Goal: Information Seeking & Learning: Find specific fact

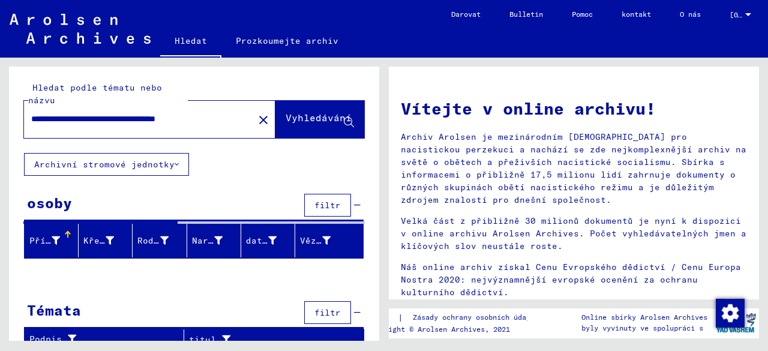
click at [292, 110] on button "Vyhledávání" at bounding box center [319, 119] width 89 height 37
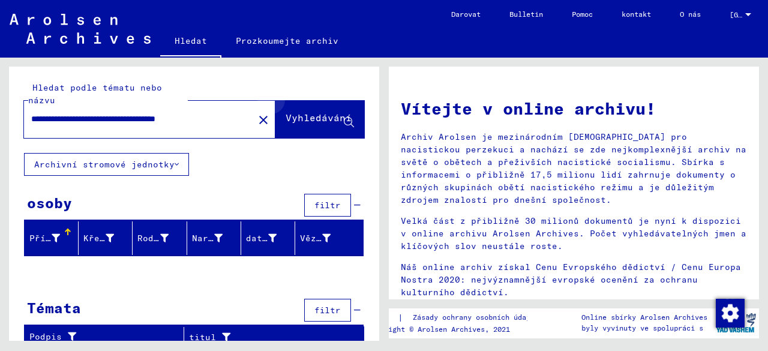
click at [342, 115] on font "Vyhledávání" at bounding box center [318, 118] width 66 height 12
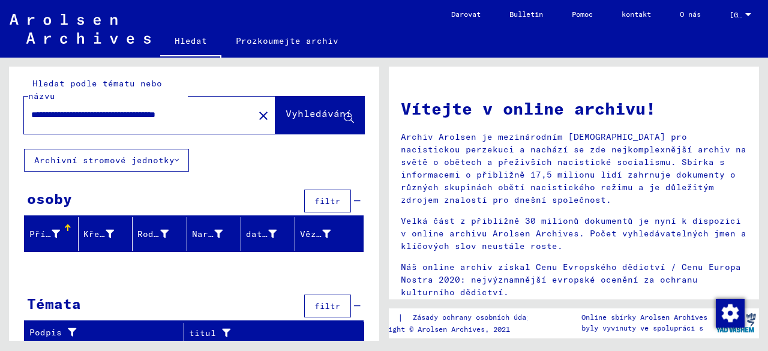
scroll to position [5, 0]
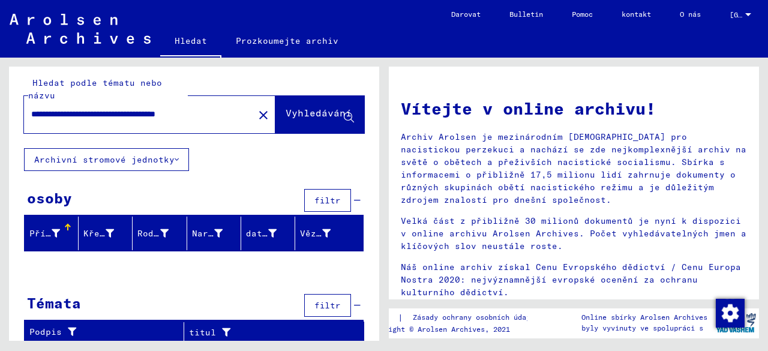
click at [74, 273] on div at bounding box center [194, 268] width 370 height 15
click at [174, 158] on button "Archivní stromové jednotky" at bounding box center [106, 159] width 165 height 23
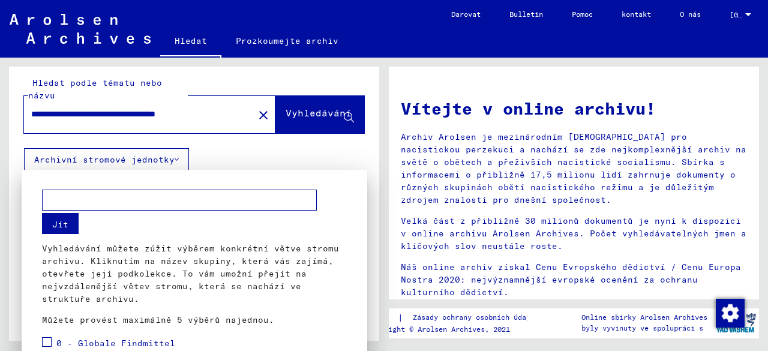
scroll to position [2, 0]
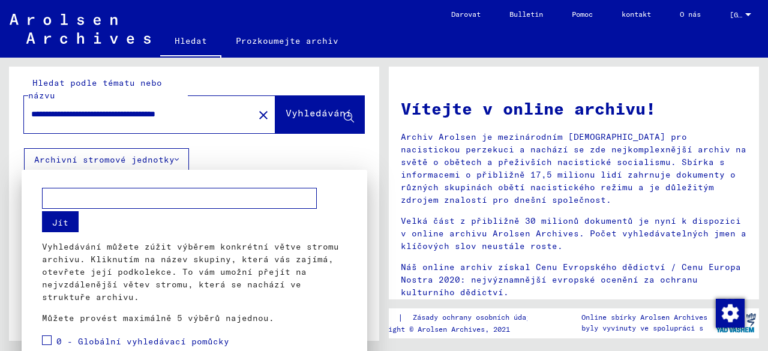
click at [213, 160] on div at bounding box center [384, 175] width 768 height 351
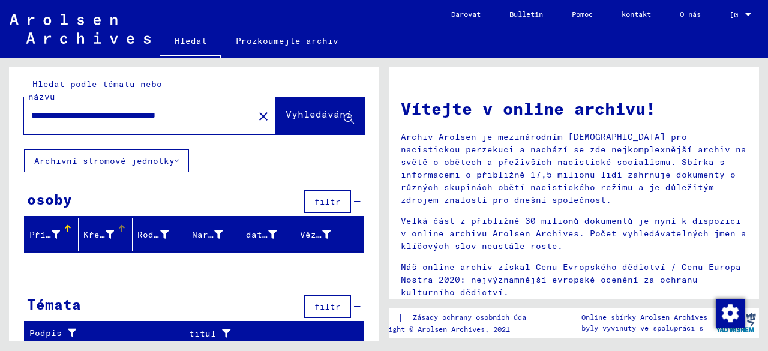
scroll to position [5, 0]
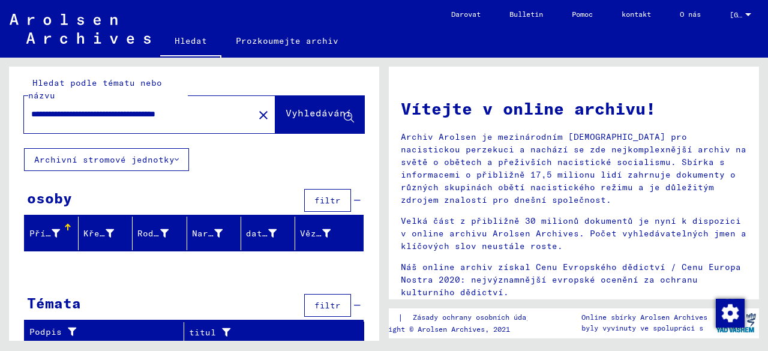
drag, startPoint x: 67, startPoint y: 300, endPoint x: 71, endPoint y: 295, distance: 6.8
click at [67, 299] on font "Témata" at bounding box center [54, 303] width 54 height 18
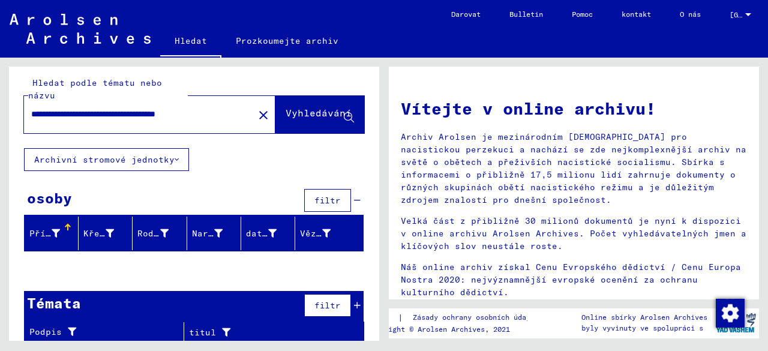
scroll to position [0, 0]
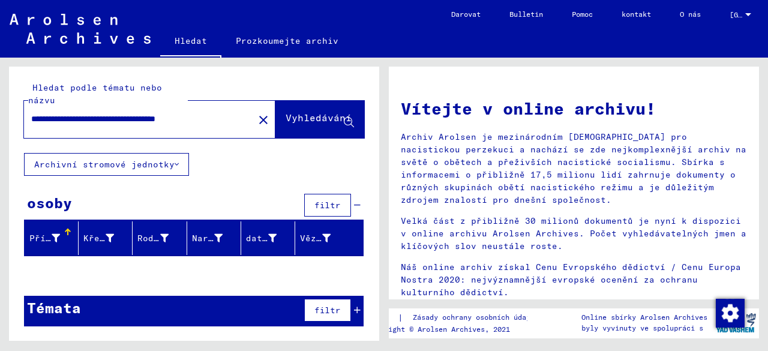
click at [44, 237] on font "Příjmení" at bounding box center [50, 238] width 43 height 11
click at [67, 228] on div at bounding box center [67, 231] width 7 height 7
click at [53, 232] on div at bounding box center [56, 238] width 8 height 13
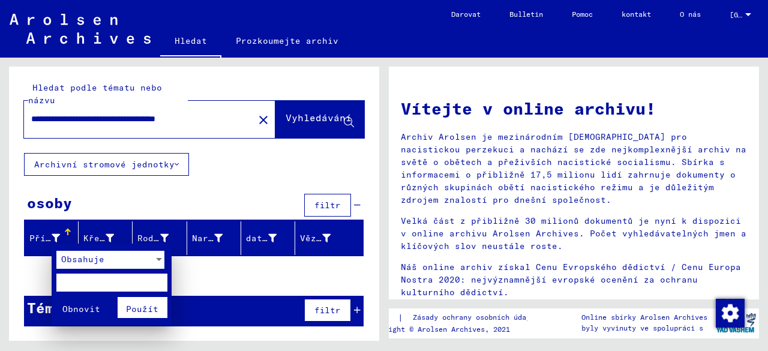
click at [78, 284] on input "text" at bounding box center [111, 282] width 111 height 18
type input "******"
click at [140, 312] on font "Použít" at bounding box center [142, 308] width 32 height 11
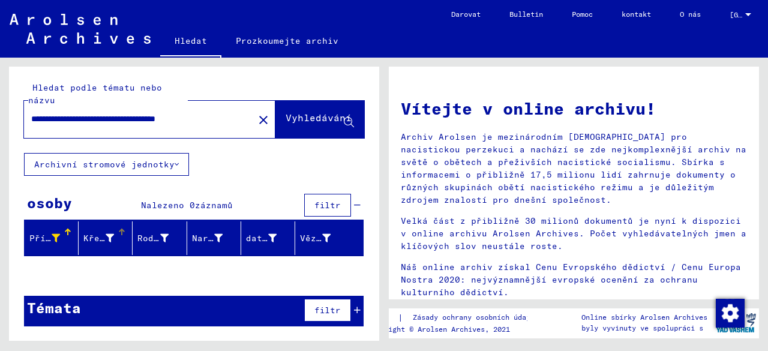
click at [108, 234] on font "Křestní jméno" at bounding box center [118, 238] width 70 height 11
click at [119, 228] on div at bounding box center [121, 228] width 7 height 1
click at [89, 234] on font "Křestní jméno" at bounding box center [118, 238] width 70 height 11
click at [149, 238] on font "Rodné jméno" at bounding box center [166, 238] width 59 height 11
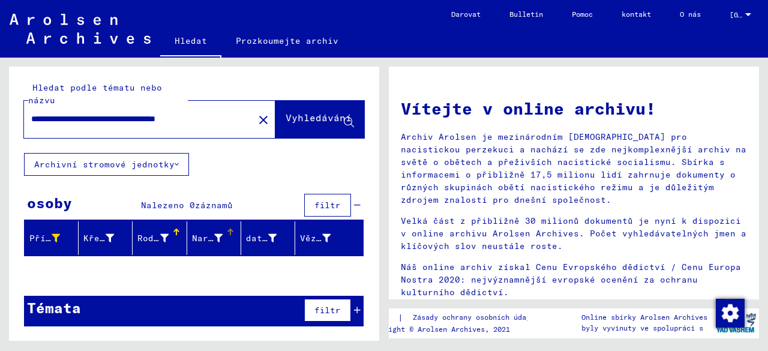
click at [205, 237] on font "Narození" at bounding box center [213, 238] width 43 height 11
click at [218, 234] on font "Narození" at bounding box center [213, 238] width 43 height 11
click at [229, 230] on div at bounding box center [230, 231] width 7 height 7
click at [291, 117] on font "Vyhledávání" at bounding box center [318, 118] width 66 height 12
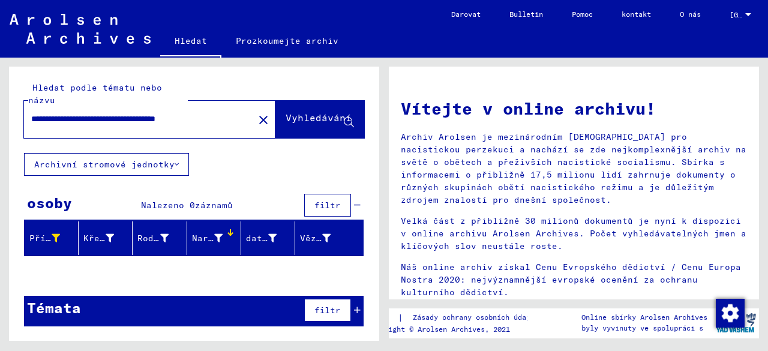
scroll to position [0, 22]
drag, startPoint x: 100, startPoint y: 118, endPoint x: 246, endPoint y: 122, distance: 146.4
click at [246, 122] on div "**********" at bounding box center [149, 119] width 251 height 37
type input "**********"
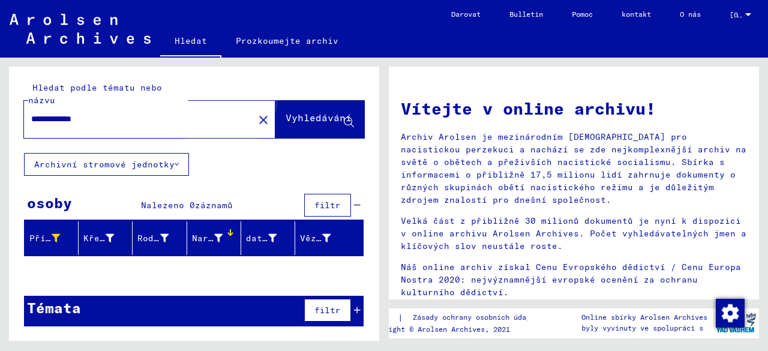
click at [301, 110] on button "Vyhledávání" at bounding box center [319, 119] width 89 height 37
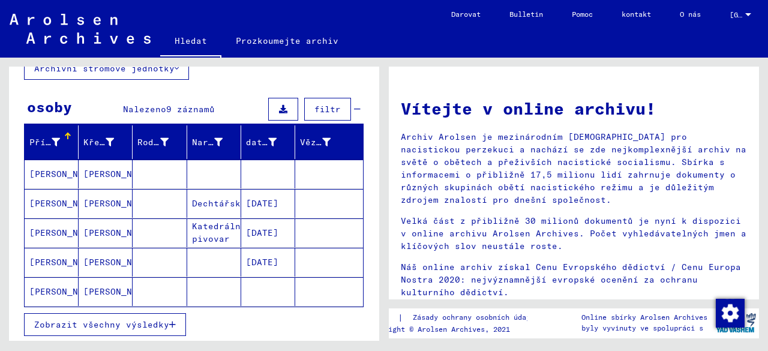
scroll to position [120, 0]
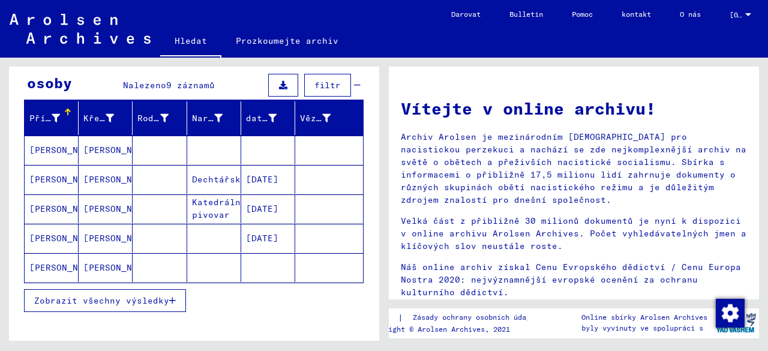
drag, startPoint x: 41, startPoint y: 202, endPoint x: 19, endPoint y: 203, distance: 22.2
click at [19, 203] on div "Příjmení Křestní jméno [PERSON_NAME] jméno Narození datum narození Vězeň [PERSO…" at bounding box center [194, 214] width 370 height 226
click at [49, 206] on font "[PERSON_NAME]" at bounding box center [64, 208] width 70 height 11
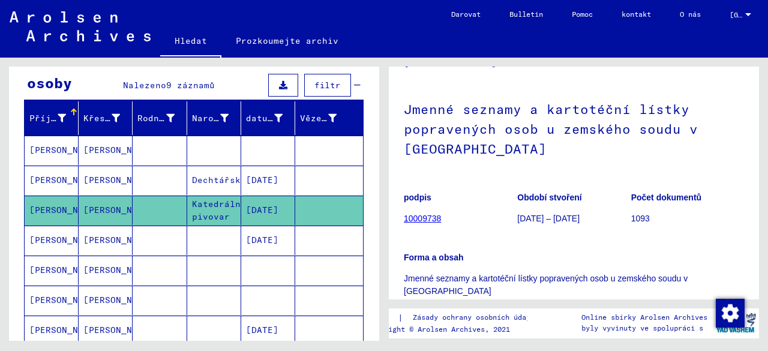
scroll to position [60, 0]
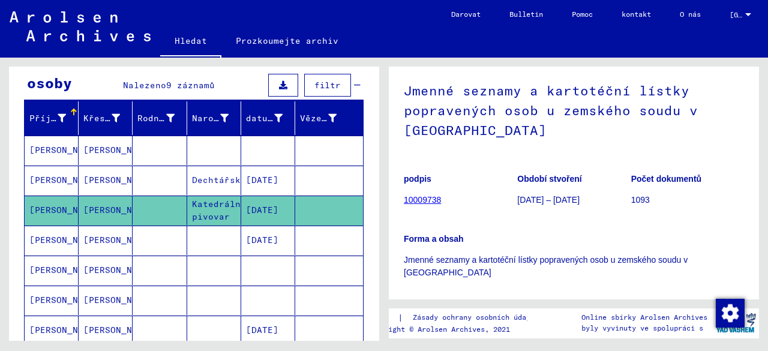
click at [429, 199] on font "10009738" at bounding box center [422, 200] width 37 height 10
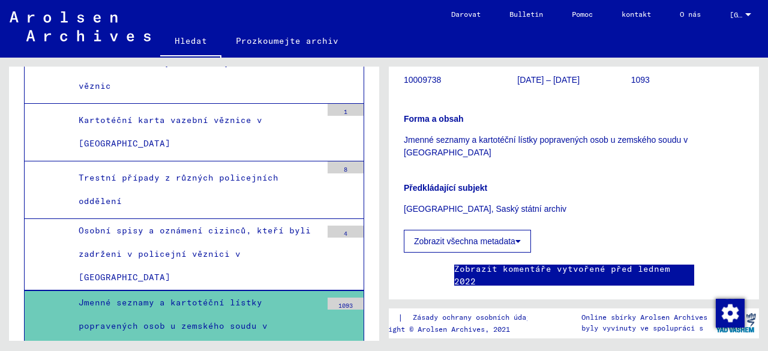
scroll to position [240, 0]
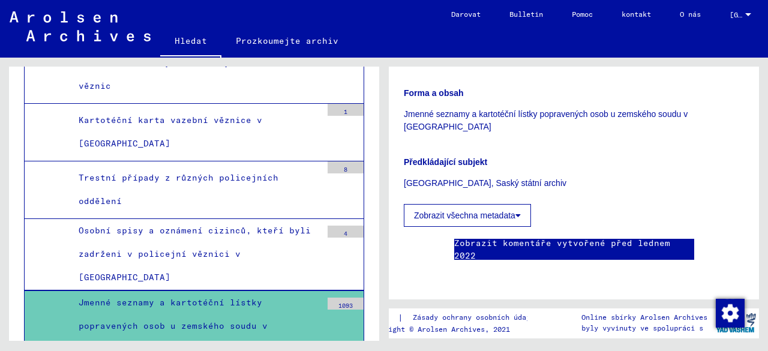
click at [199, 297] on font "Jmenné seznamy a kartotéční lístky popravených osob u zemského soudu v [GEOGRAP…" at bounding box center [173, 326] width 189 height 58
click at [339, 297] on div "1093" at bounding box center [345, 303] width 36 height 12
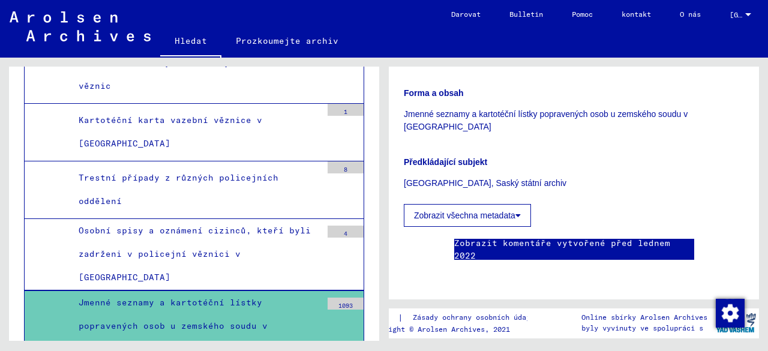
click at [420, 204] on button "Zobrazit všechna metadata" at bounding box center [467, 215] width 127 height 23
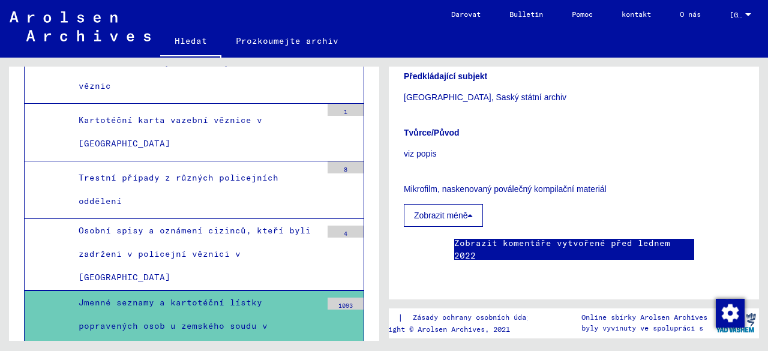
scroll to position [360, 0]
click at [535, 139] on div "Tvůrce/Původ viz popis Mikrofilm, naskenovaný poválečný kompilační materiál Zob…" at bounding box center [574, 169] width 340 height 115
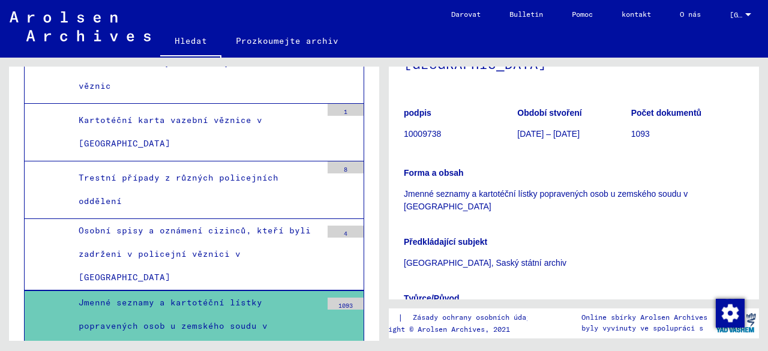
scroll to position [60, 0]
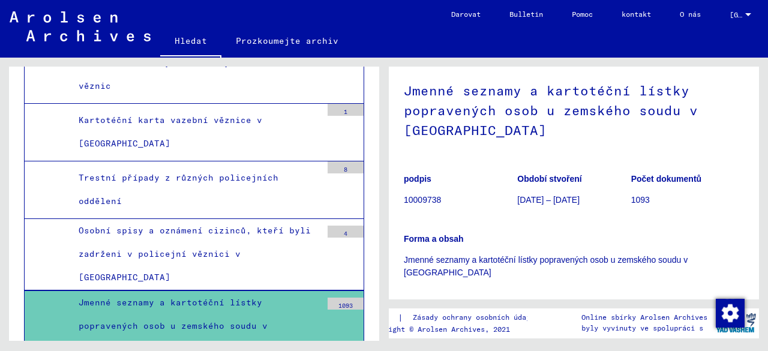
drag, startPoint x: 445, startPoint y: 197, endPoint x: 398, endPoint y: 198, distance: 46.8
click at [398, 198] on yv-its-full-details "1 Dokumenty o uvěznění / 1.2 Různé / 1.2.2 Věznice / [TECHNICAL_ID] Seznam mate…" at bounding box center [574, 269] width 370 height 494
click at [408, 214] on figure "podpis 10009738" at bounding box center [460, 191] width 113 height 54
drag, startPoint x: 403, startPoint y: 199, endPoint x: 449, endPoint y: 203, distance: 45.8
click at [449, 203] on p "10009738" at bounding box center [460, 200] width 113 height 13
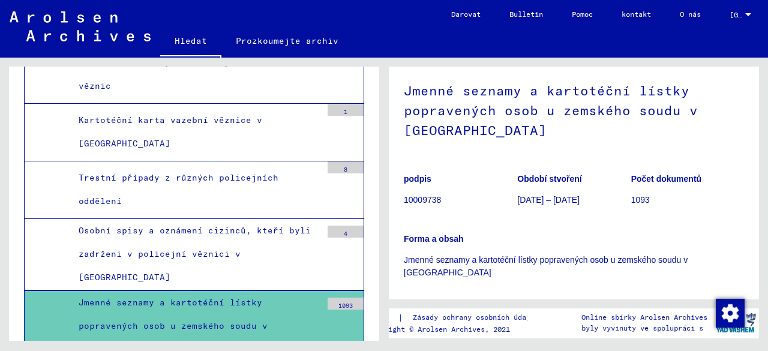
copy font "10009738"
